Goal: Task Accomplishment & Management: Manage account settings

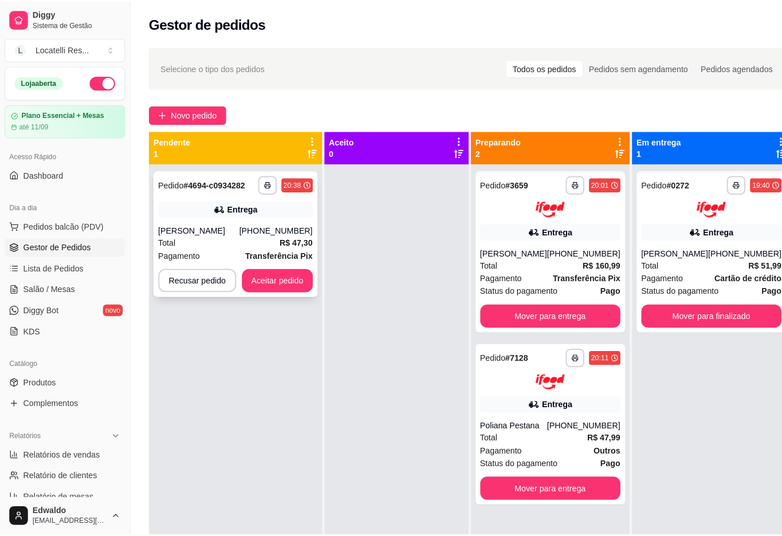
scroll to position [22, 0]
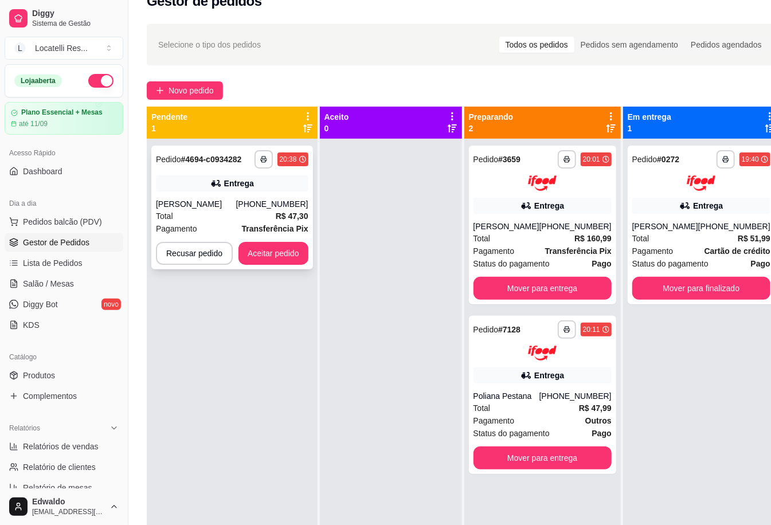
click at [269, 210] on div "[PHONE_NUMBER]" at bounding box center [272, 203] width 72 height 11
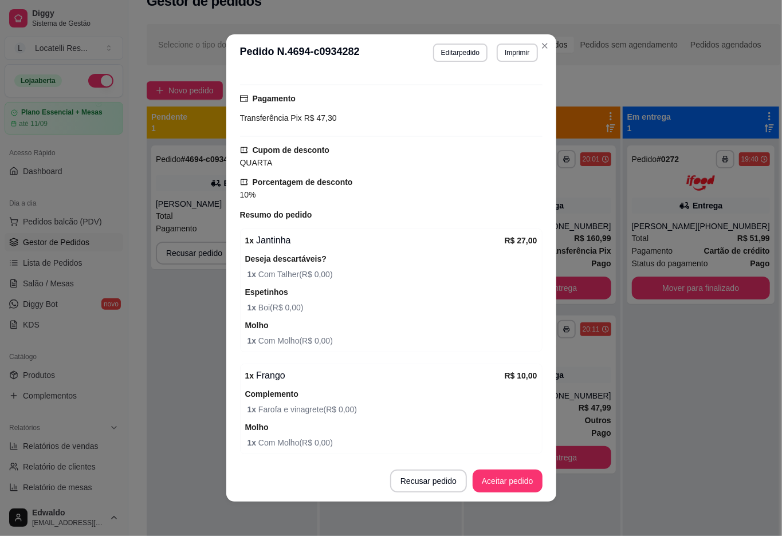
scroll to position [382, 0]
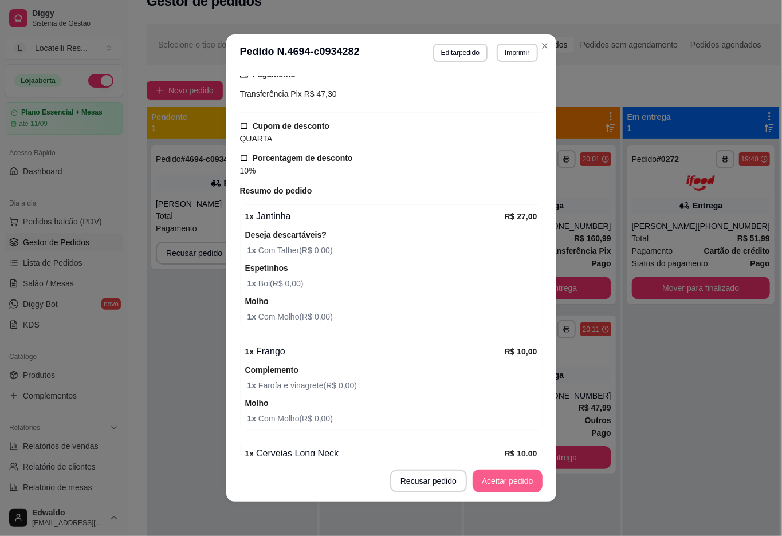
click at [493, 475] on button "Aceitar pedido" at bounding box center [508, 481] width 70 height 23
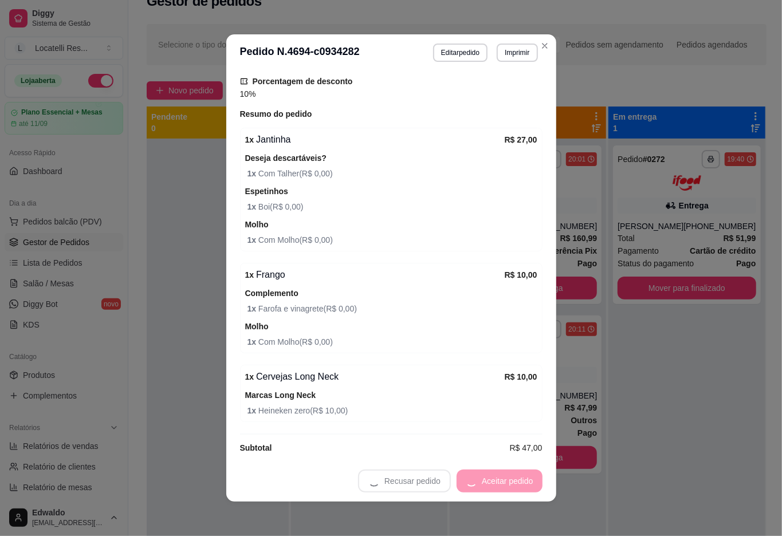
scroll to position [478, 0]
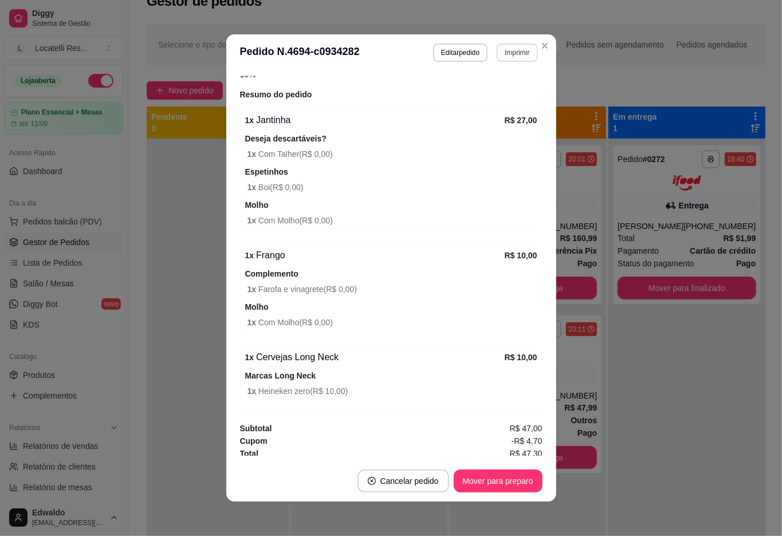
click at [516, 47] on button "Imprimir" at bounding box center [517, 53] width 41 height 18
click at [480, 88] on button "IMPRESSORA pc" at bounding box center [492, 93] width 83 height 18
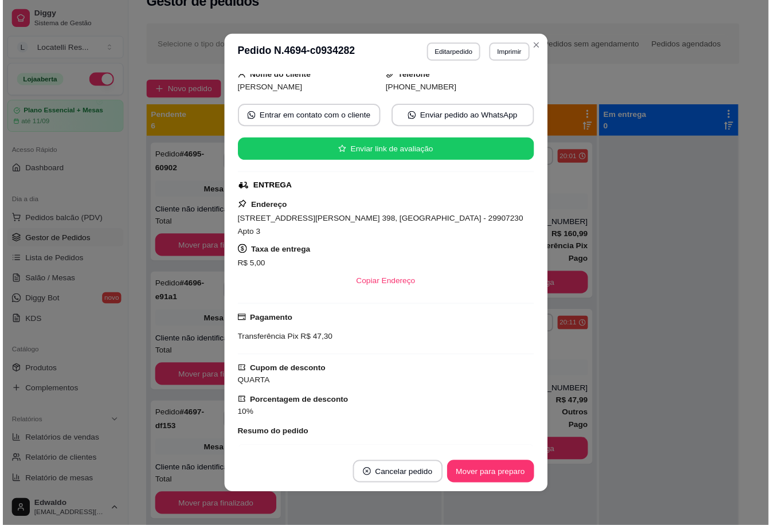
scroll to position [19, 0]
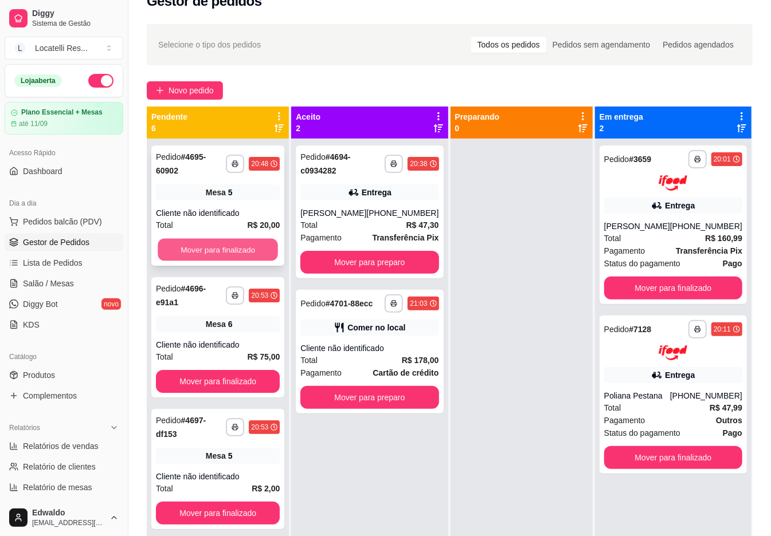
click at [221, 249] on button "Mover para finalizado" at bounding box center [218, 250] width 120 height 22
click at [221, 249] on button "Mover para finalizado" at bounding box center [218, 249] width 124 height 23
click at [221, 249] on button "Mover para finalizado" at bounding box center [218, 250] width 120 height 22
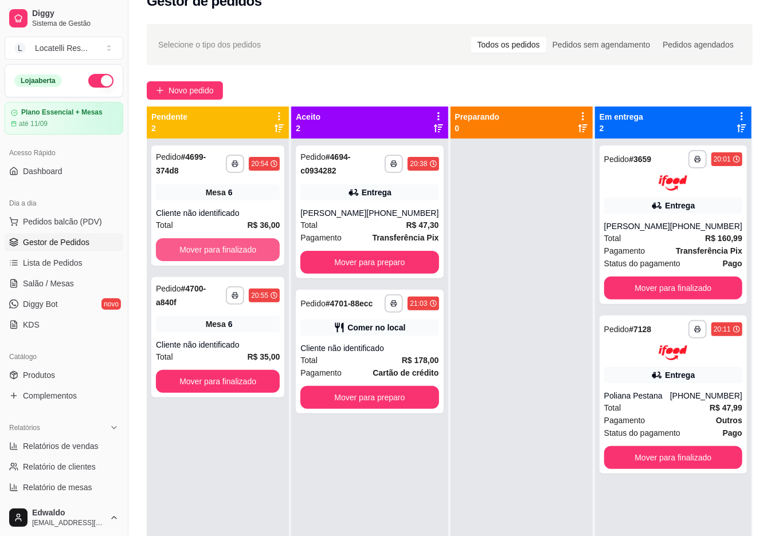
click at [221, 249] on button "Mover para finalizado" at bounding box center [218, 249] width 124 height 23
click at [221, 370] on button "Mover para finalizado" at bounding box center [218, 381] width 124 height 23
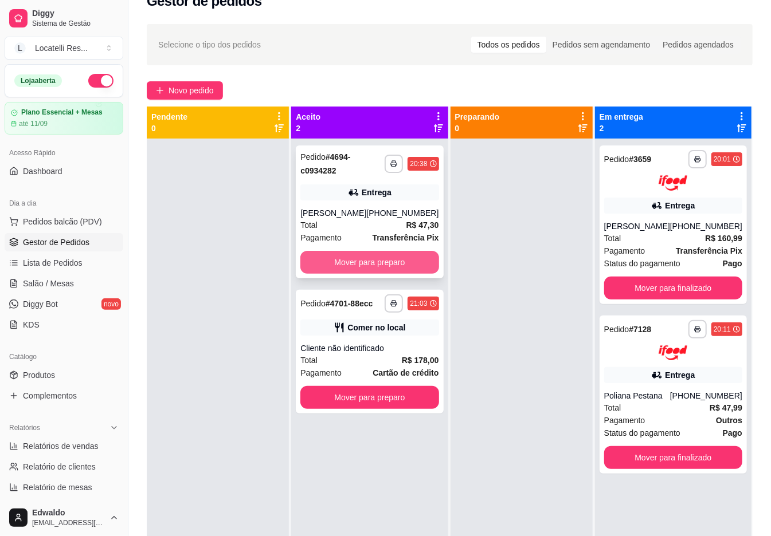
click at [340, 268] on button "Mover para preparo" at bounding box center [369, 262] width 138 height 23
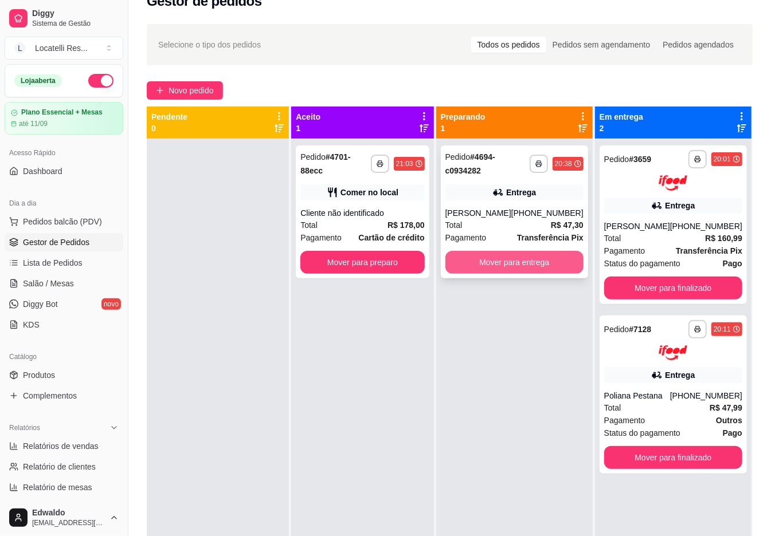
click at [526, 271] on button "Mover para entrega" at bounding box center [514, 262] width 138 height 23
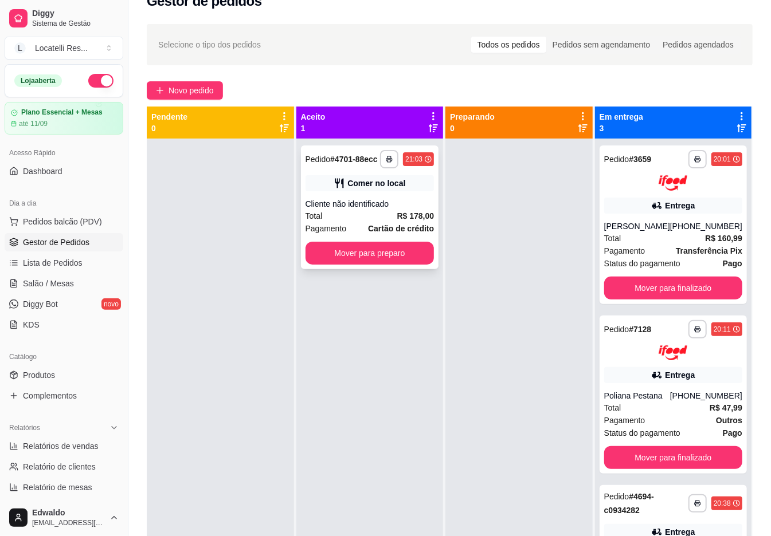
click at [373, 198] on div "Cliente não identificado" at bounding box center [370, 203] width 129 height 11
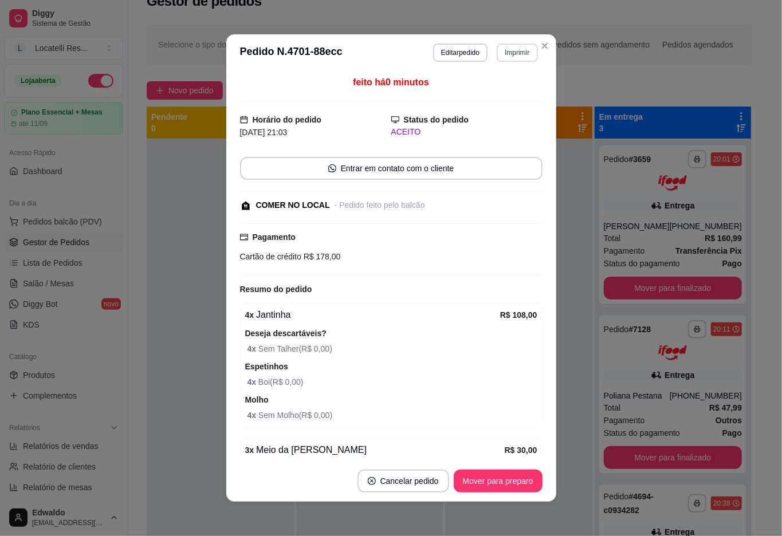
click at [507, 58] on button "Imprimir" at bounding box center [517, 53] width 41 height 18
click at [498, 95] on button "IMPRESSORA pc" at bounding box center [492, 93] width 83 height 18
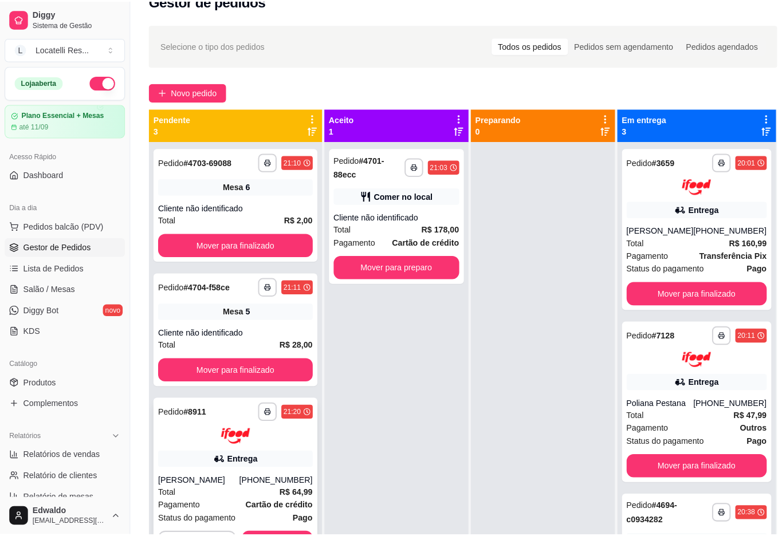
scroll to position [32, 0]
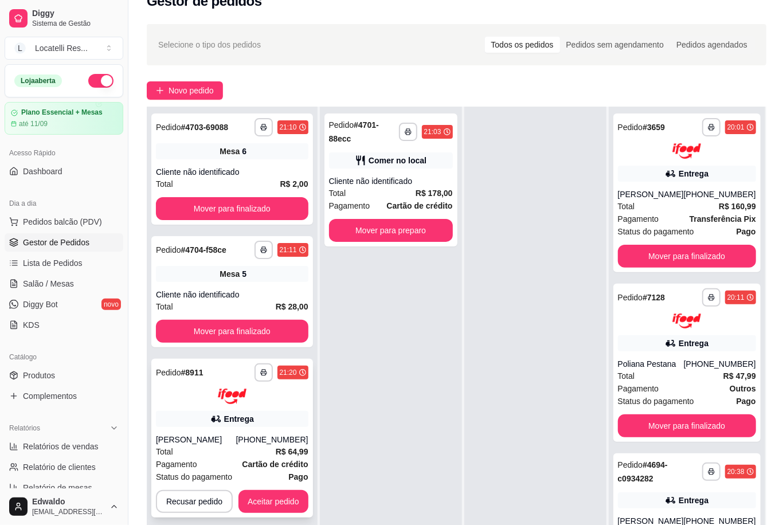
click at [248, 413] on div "Entrega" at bounding box center [239, 418] width 30 height 11
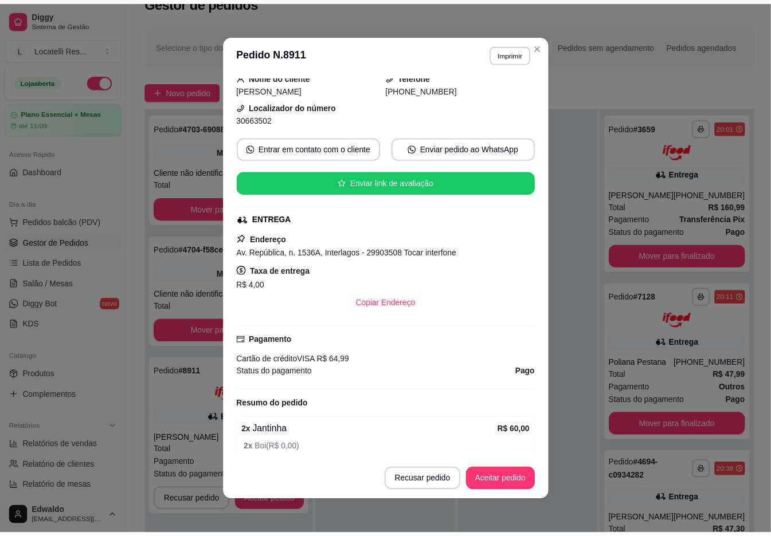
scroll to position [160, 0]
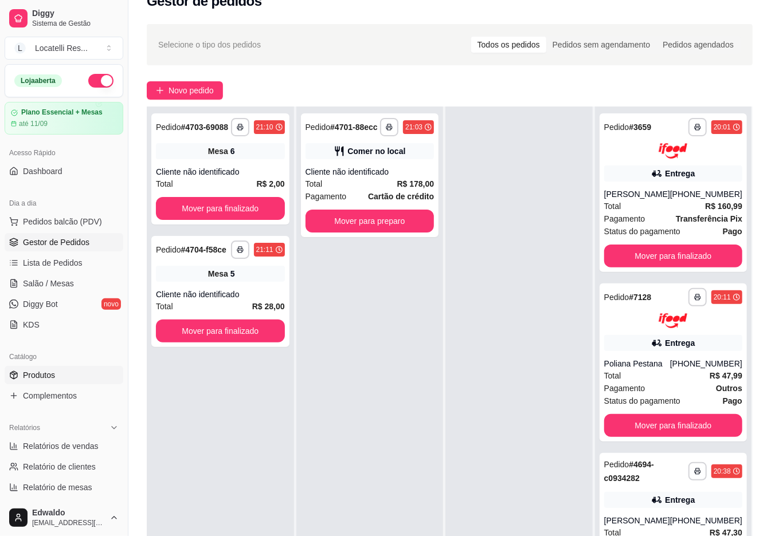
click at [37, 379] on span "Produtos" at bounding box center [39, 375] width 32 height 11
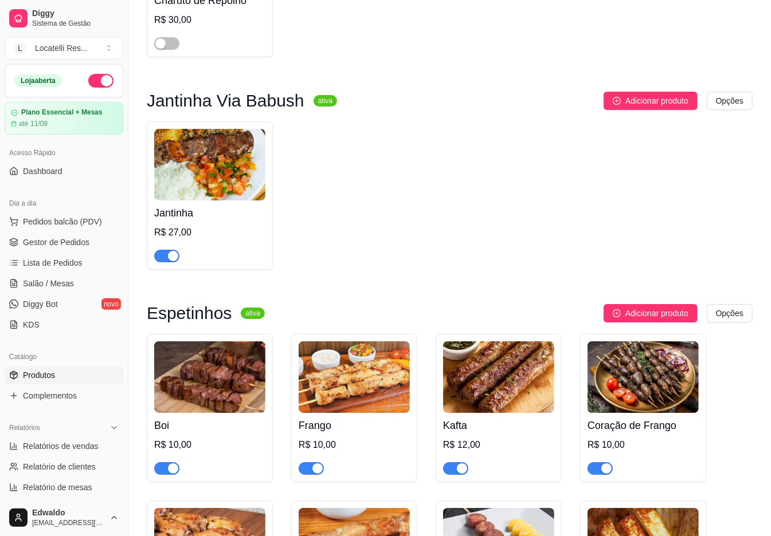
scroll to position [2063, 0]
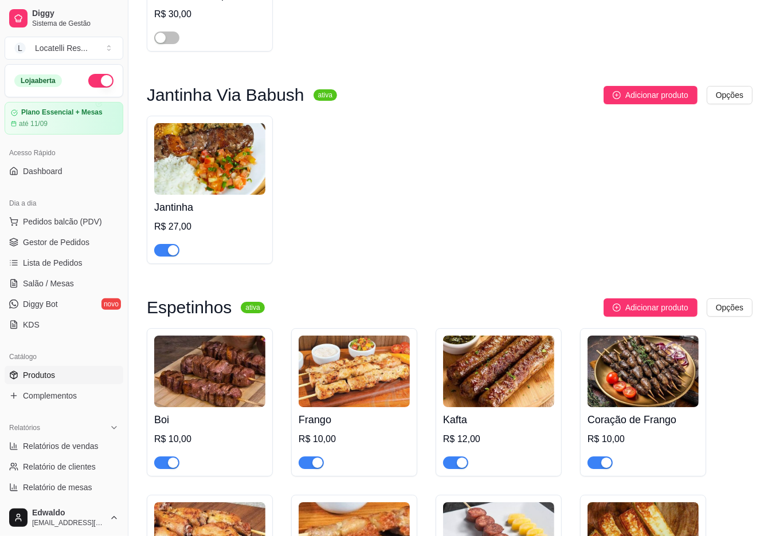
click at [155, 257] on div at bounding box center [166, 250] width 25 height 14
click at [171, 256] on div "button" at bounding box center [173, 250] width 10 height 10
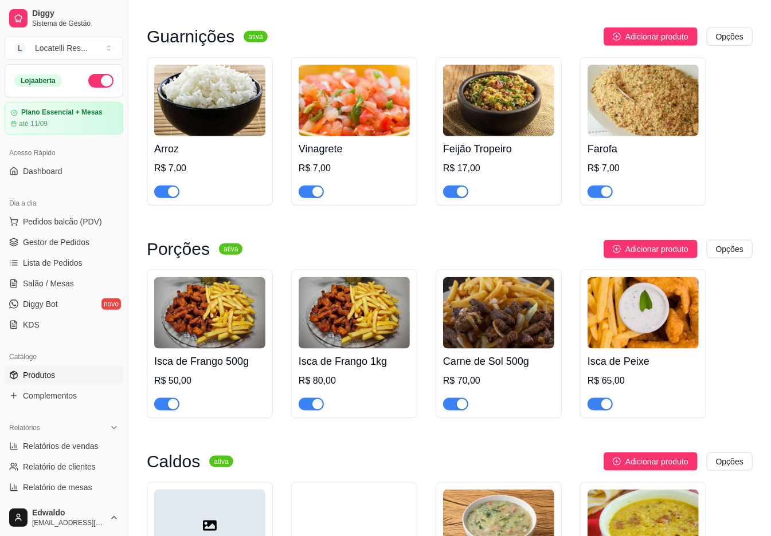
scroll to position [2904, 0]
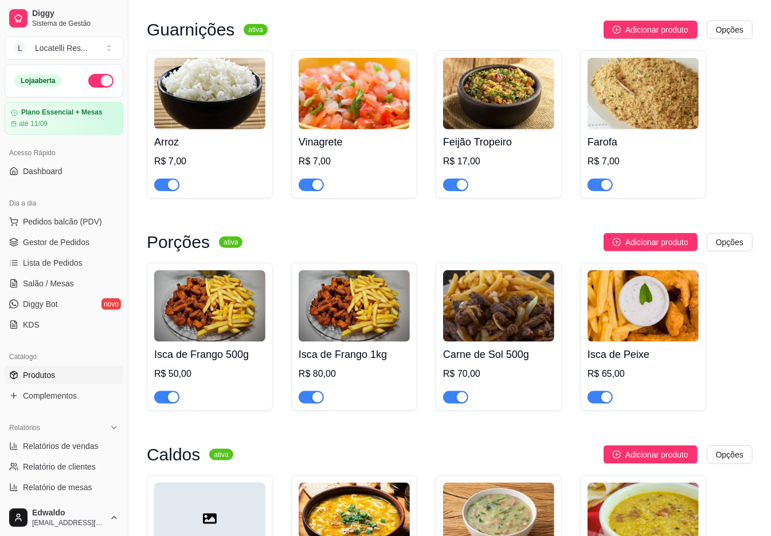
click at [164, 191] on span "button" at bounding box center [166, 185] width 25 height 13
click at [461, 189] on div "button" at bounding box center [462, 185] width 10 height 10
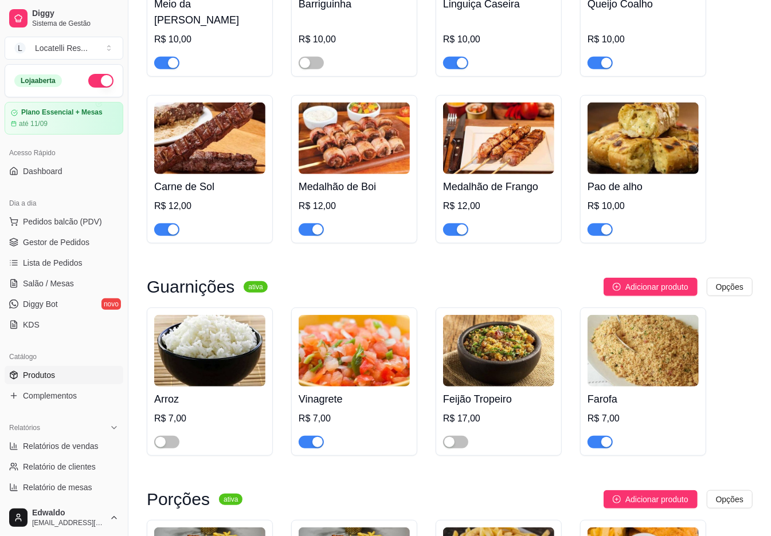
scroll to position [2598, 0]
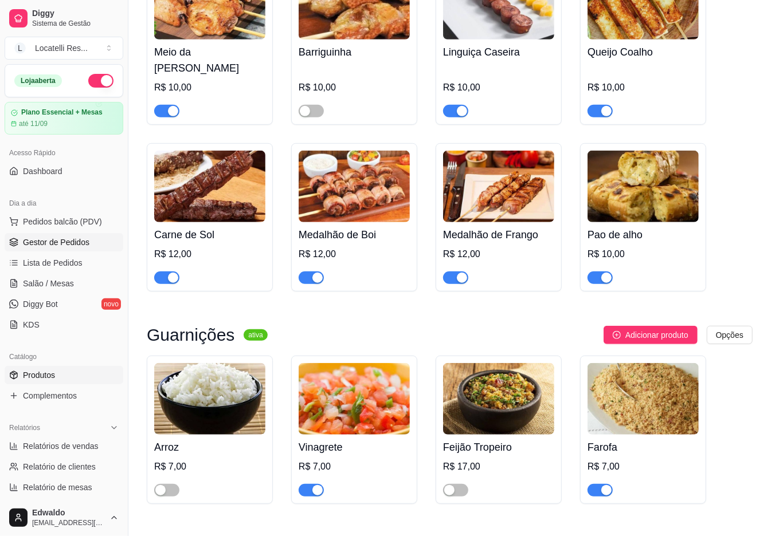
click at [54, 243] on span "Gestor de Pedidos" at bounding box center [56, 242] width 66 height 11
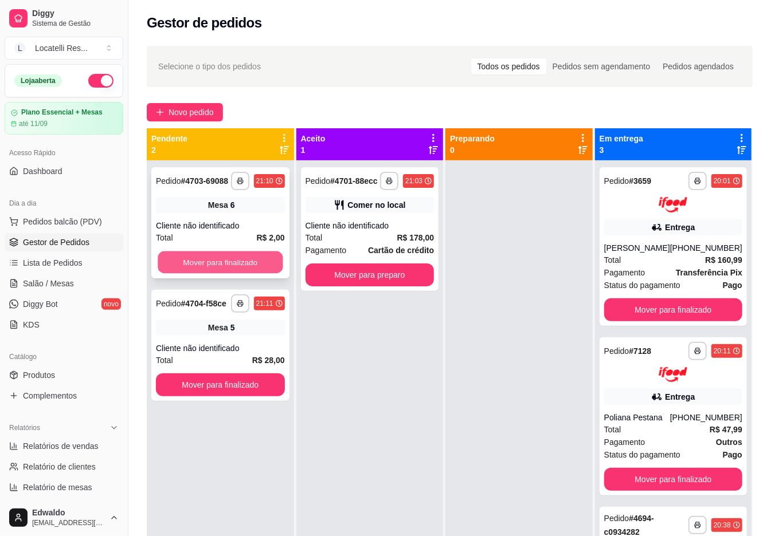
click at [248, 264] on button "Mover para finalizado" at bounding box center [220, 263] width 125 height 22
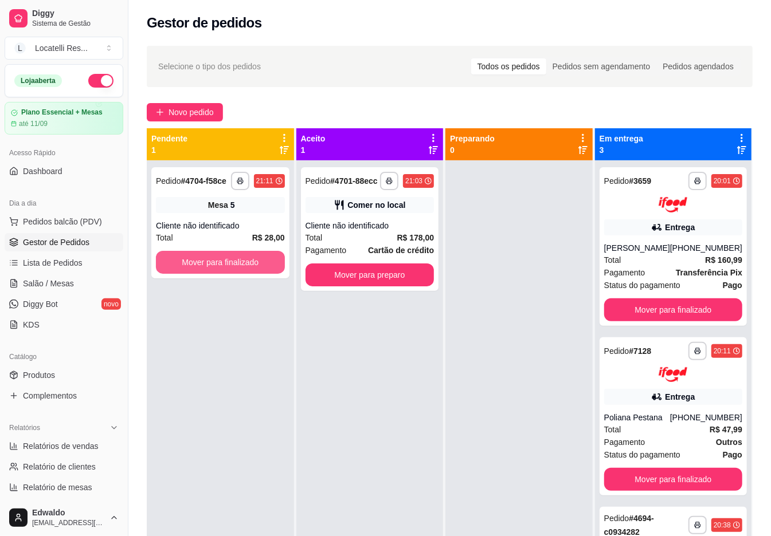
click at [245, 260] on button "Mover para finalizado" at bounding box center [220, 262] width 129 height 23
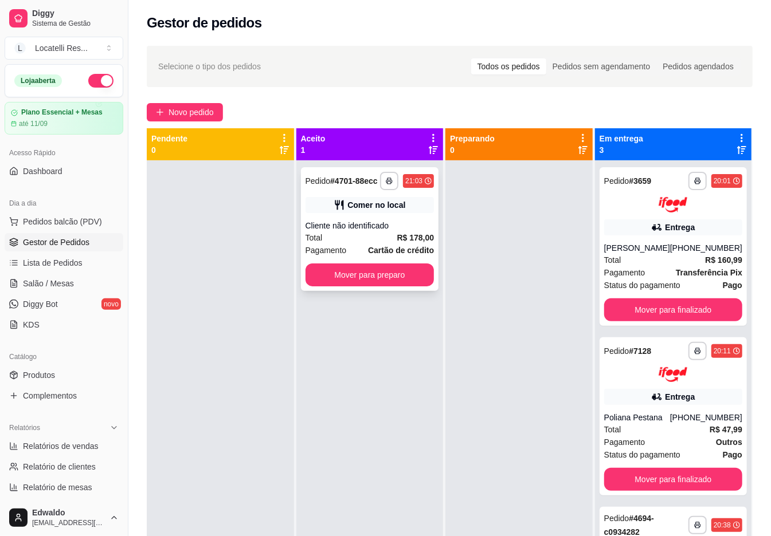
click at [351, 224] on div "Cliente não identificado" at bounding box center [370, 225] width 129 height 11
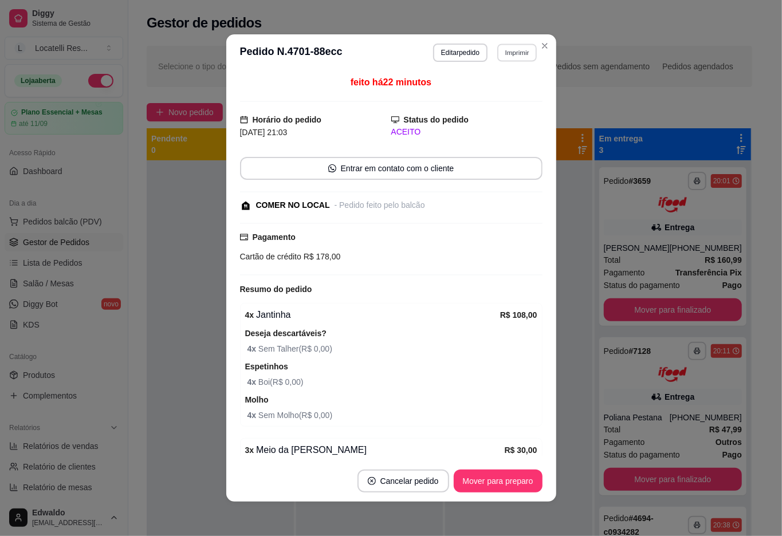
click at [503, 54] on button "Imprimir" at bounding box center [518, 53] width 40 height 18
click at [495, 95] on button "IMPRESSORA pc" at bounding box center [492, 93] width 83 height 18
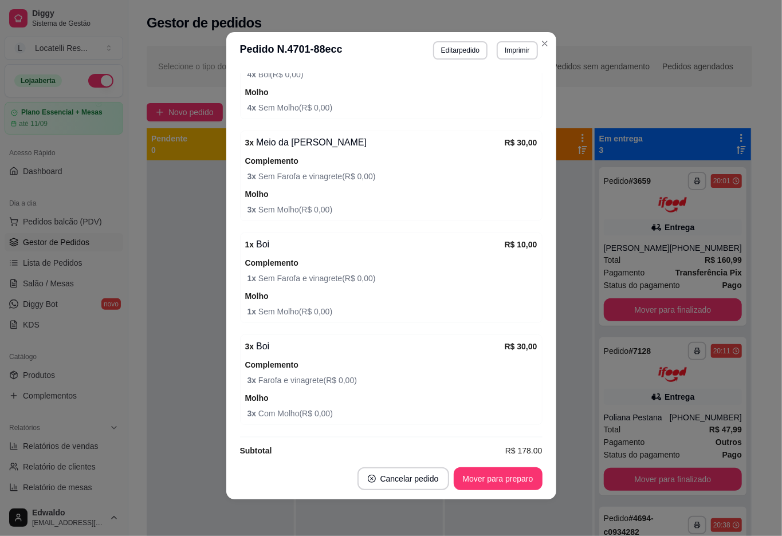
scroll to position [331, 0]
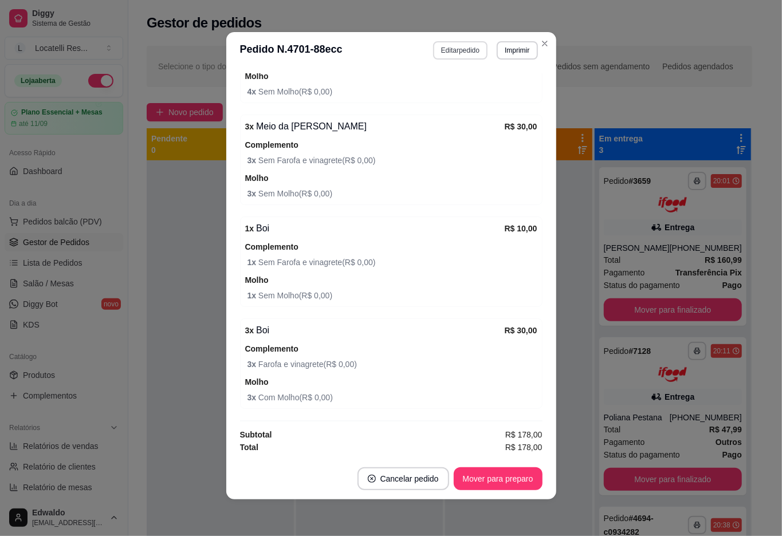
click at [442, 42] on button "Editar pedido" at bounding box center [460, 50] width 54 height 18
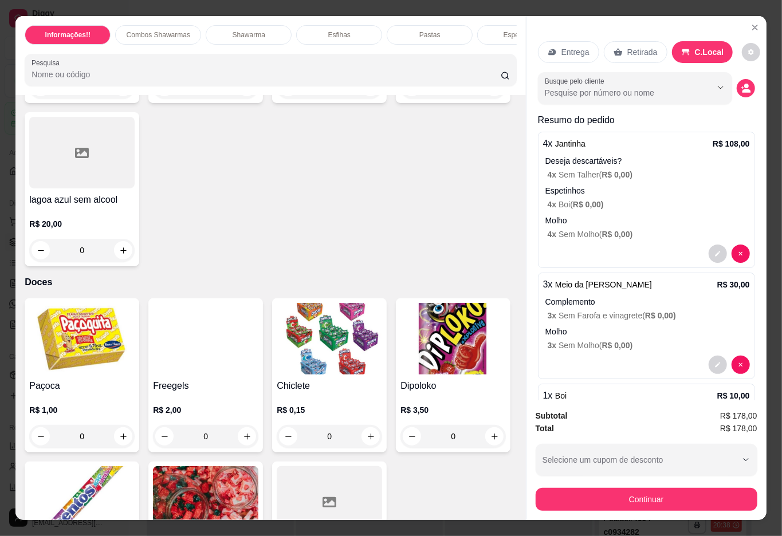
scroll to position [4050, 0]
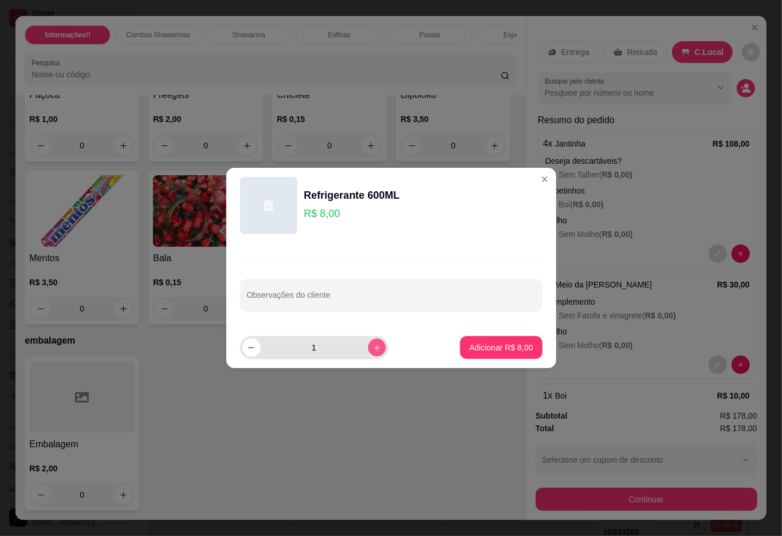
click at [373, 346] on icon "increase-product-quantity" at bounding box center [377, 348] width 9 height 9
click at [253, 351] on icon "decrease-product-quantity" at bounding box center [251, 348] width 9 height 9
type input "1"
click at [489, 346] on p "Adicionar R$ 8,00" at bounding box center [501, 347] width 64 height 11
type input "1"
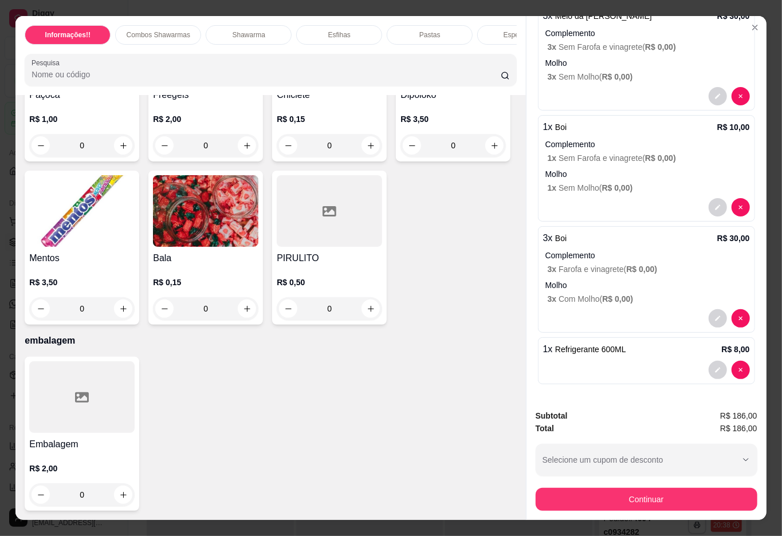
scroll to position [26, 0]
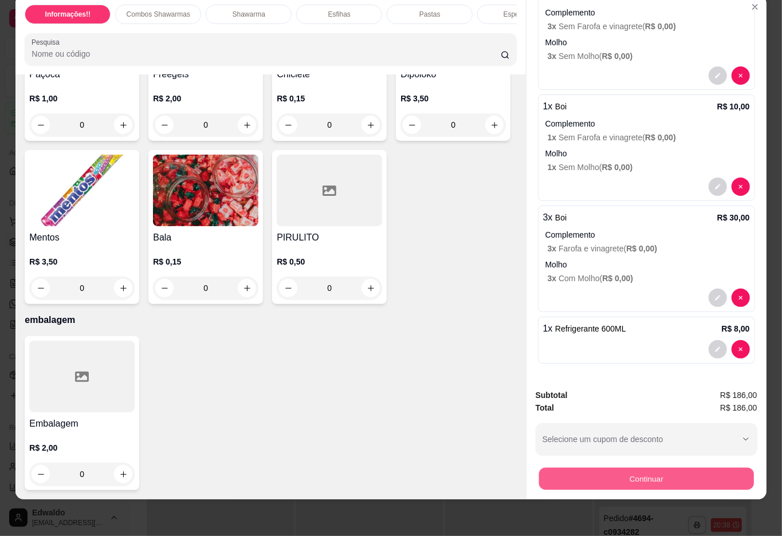
click at [629, 473] on button "Continuar" at bounding box center [646, 479] width 215 height 22
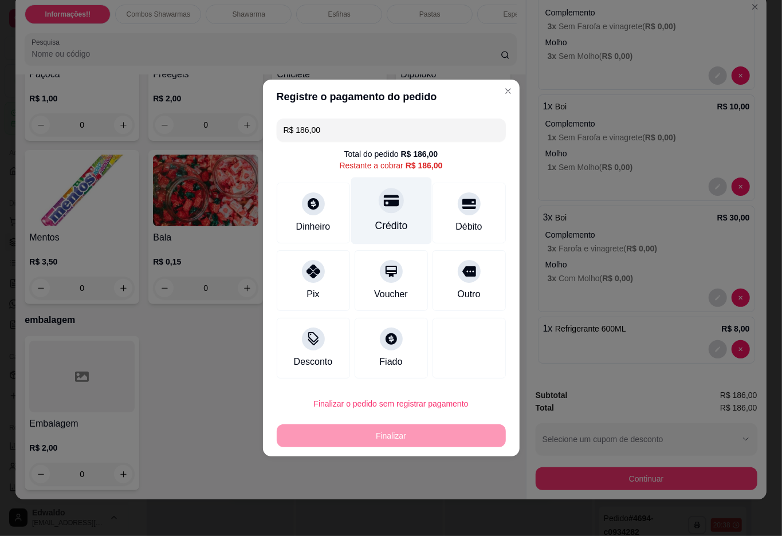
click at [386, 220] on div "Crédito" at bounding box center [391, 225] width 33 height 15
type input "R$ 0,00"
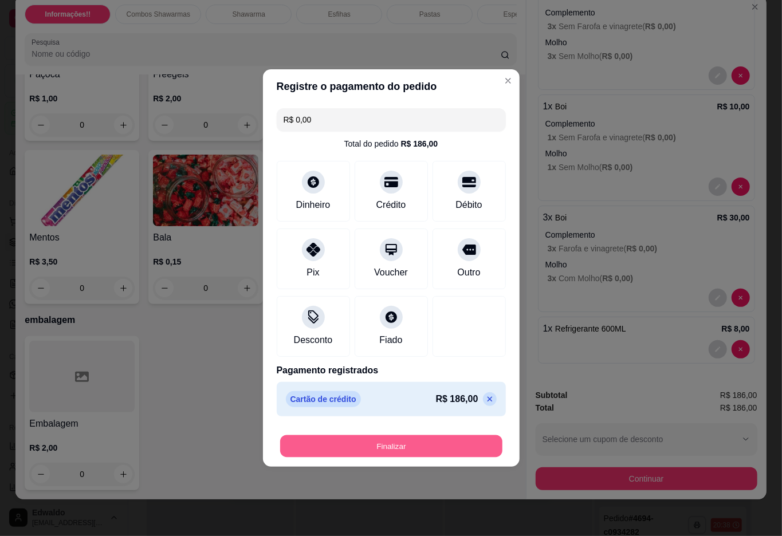
click at [387, 442] on button "Finalizar" at bounding box center [391, 447] width 222 height 22
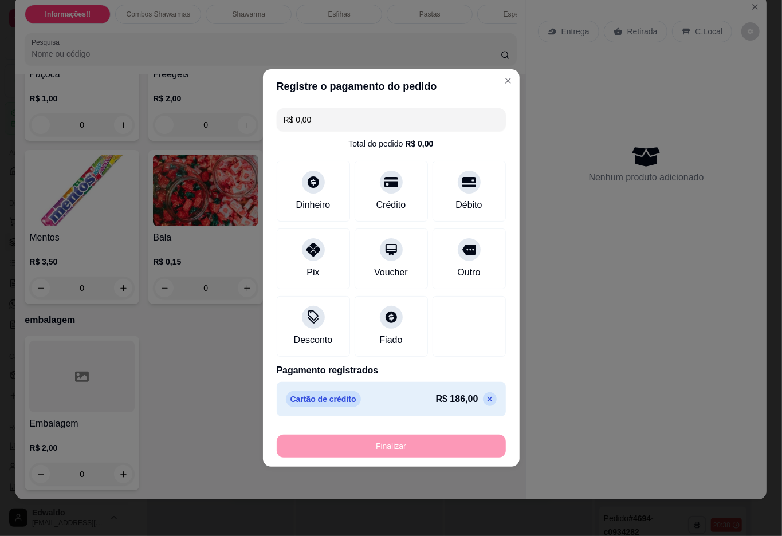
type input "0"
type input "-R$ 186,00"
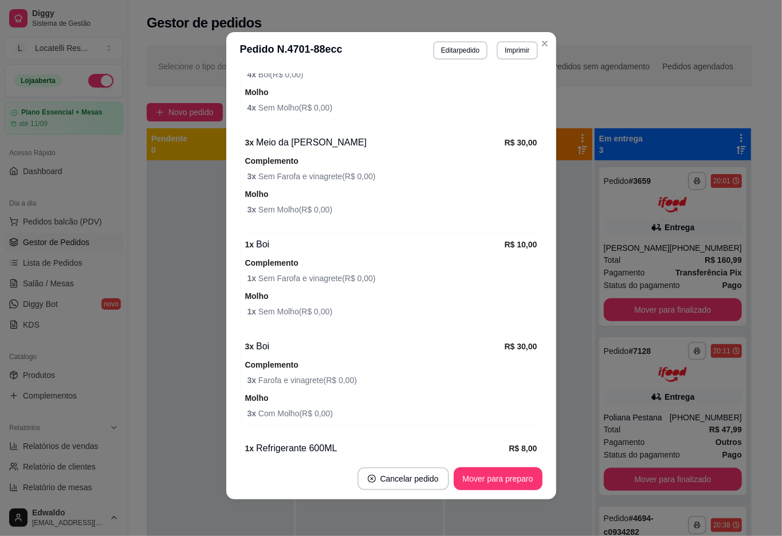
scroll to position [356, 0]
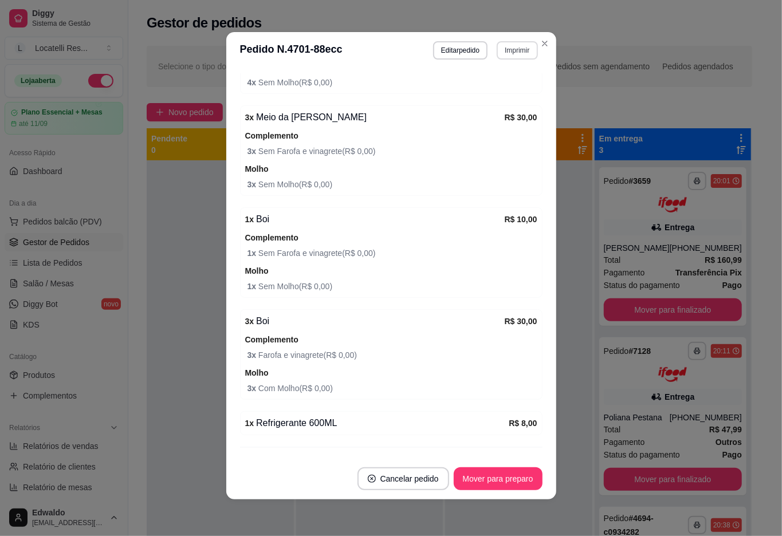
click at [509, 55] on button "Imprimir" at bounding box center [517, 50] width 41 height 18
click at [502, 91] on button "IMPRESSORA pc" at bounding box center [492, 90] width 80 height 18
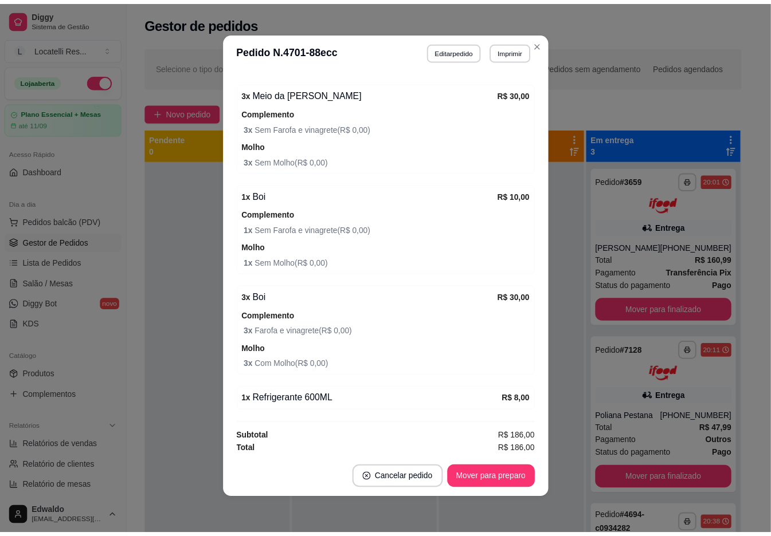
scroll to position [393, 0]
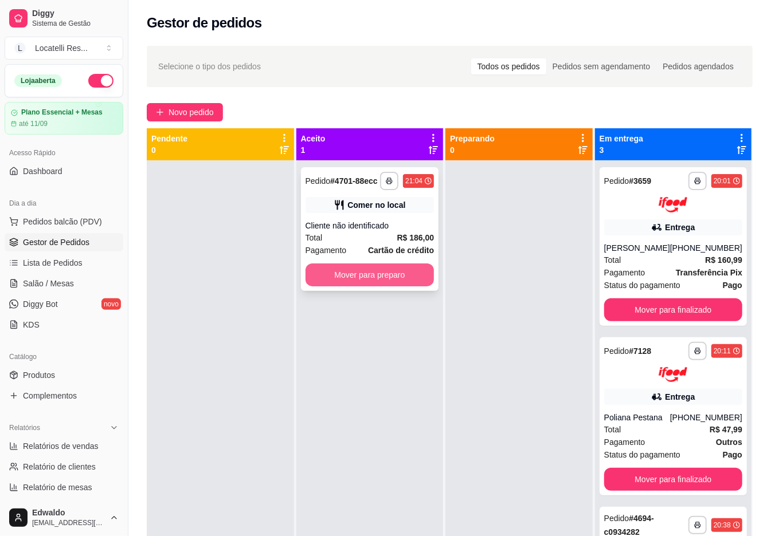
click at [389, 272] on button "Mover para preparo" at bounding box center [370, 275] width 129 height 23
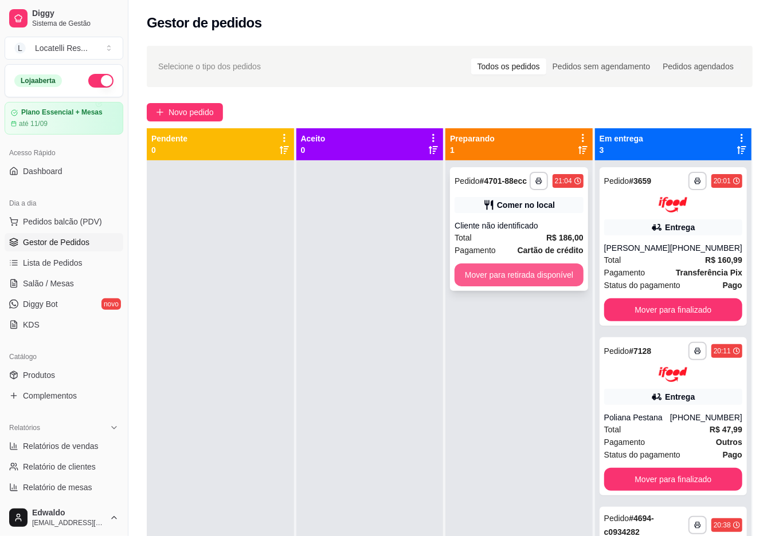
click at [533, 281] on button "Mover para retirada disponível" at bounding box center [519, 275] width 129 height 23
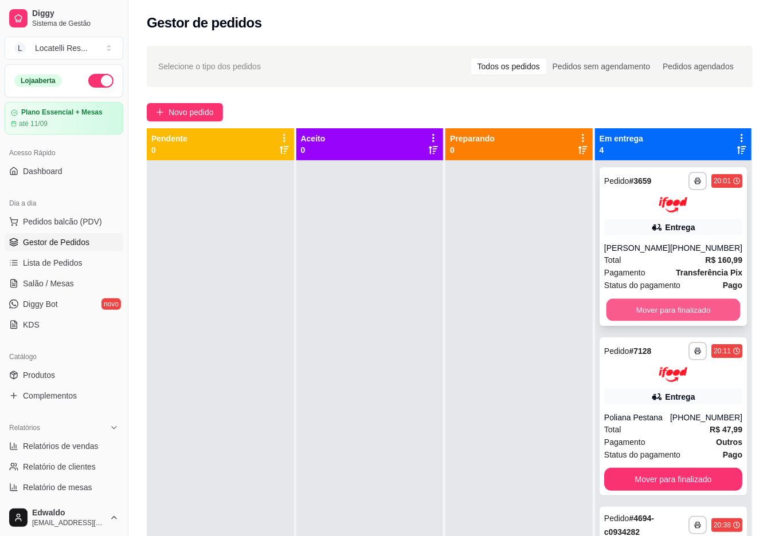
click at [665, 314] on button "Mover para finalizado" at bounding box center [673, 310] width 134 height 22
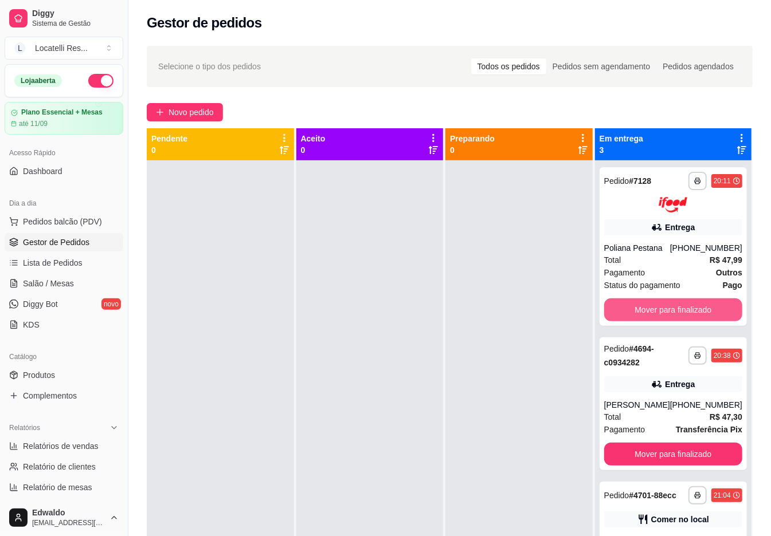
click at [665, 314] on button "Mover para finalizado" at bounding box center [673, 310] width 138 height 23
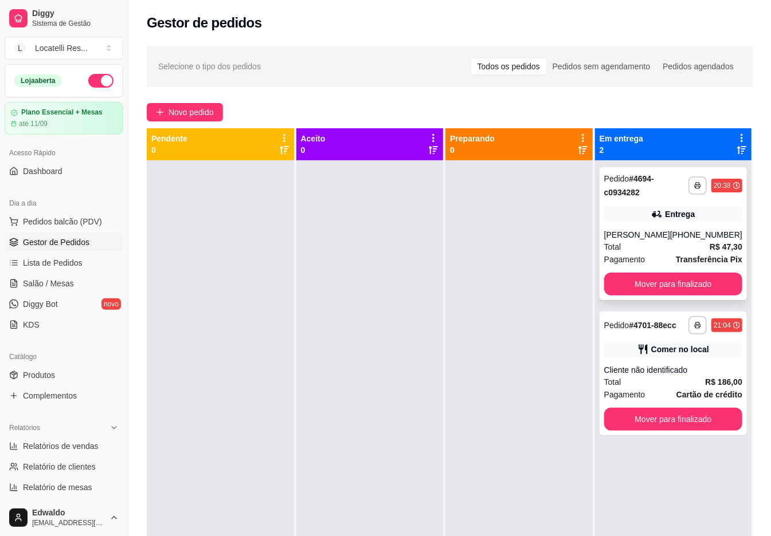
drag, startPoint x: 665, startPoint y: 314, endPoint x: 676, endPoint y: 296, distance: 20.8
click at [672, 303] on div "**********" at bounding box center [673, 428] width 156 height 536
click at [676, 296] on button "Mover para finalizado" at bounding box center [673, 284] width 138 height 23
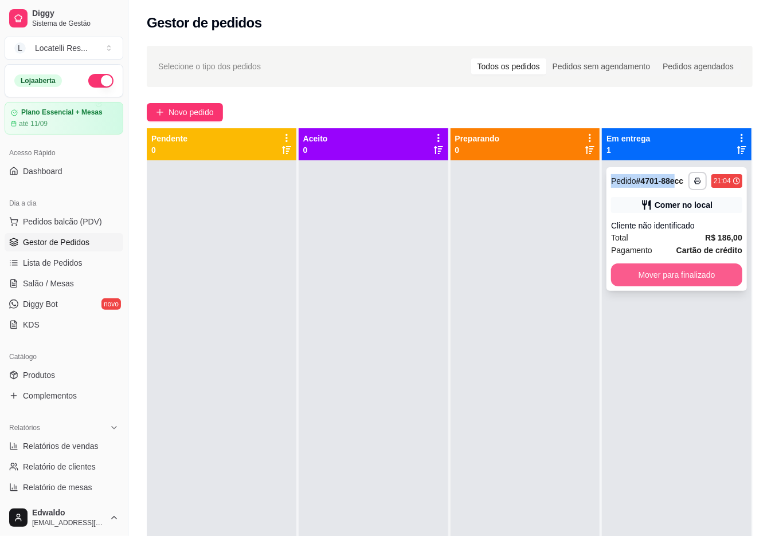
click at [677, 276] on button "Mover para finalizado" at bounding box center [676, 275] width 131 height 23
